Goal: Transaction & Acquisition: Subscribe to service/newsletter

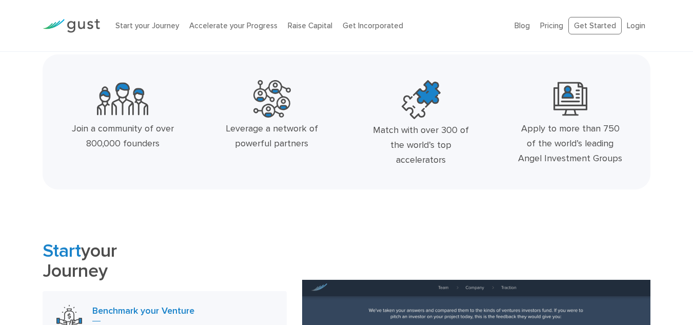
scroll to position [308, 0]
click at [297, 33] on div "Start your Journey Accelerate your Progress Raise Capital Get Incorporated" at bounding box center [308, 26] width 400 height 32
click at [302, 28] on link "Raise Capital" at bounding box center [310, 25] width 45 height 9
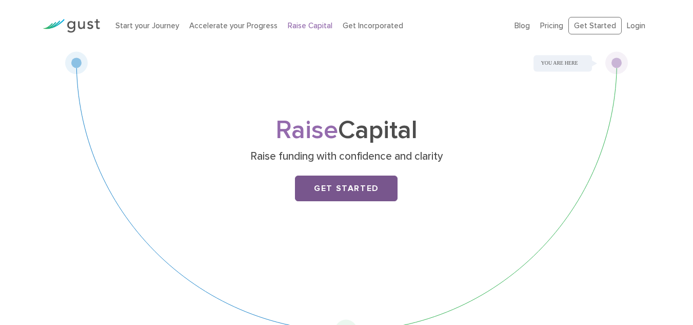
click at [335, 185] on link "Get Started" at bounding box center [346, 189] width 103 height 26
click at [547, 20] on li "Pricing" at bounding box center [551, 26] width 23 height 12
click at [552, 21] on link "Pricing" at bounding box center [551, 25] width 23 height 9
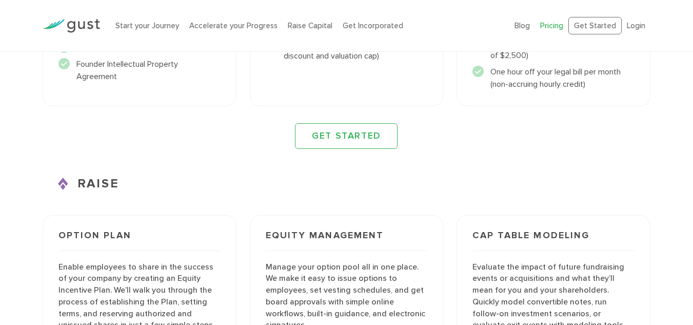
scroll to position [1283, 0]
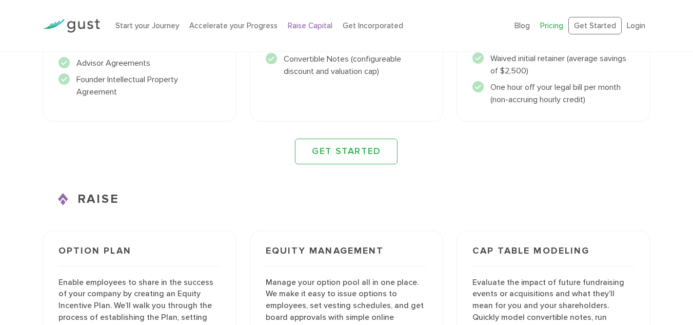
click at [311, 29] on link "Raise Capital" at bounding box center [310, 25] width 45 height 9
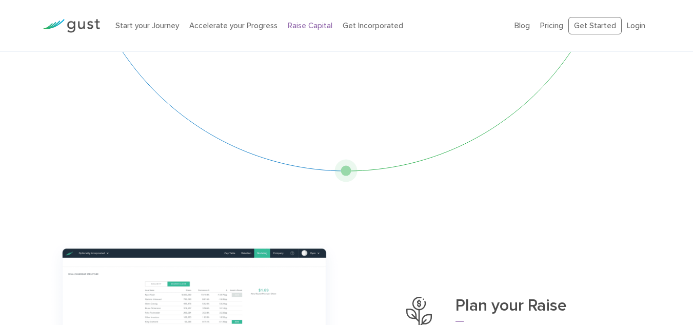
scroll to position [308, 0]
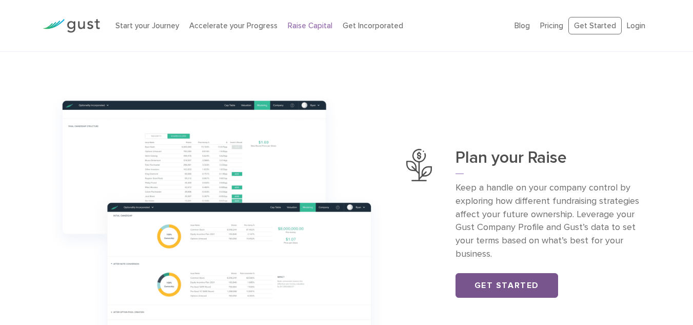
click at [505, 280] on link "Get Started" at bounding box center [507, 285] width 103 height 25
